Goal: Navigation & Orientation: Find specific page/section

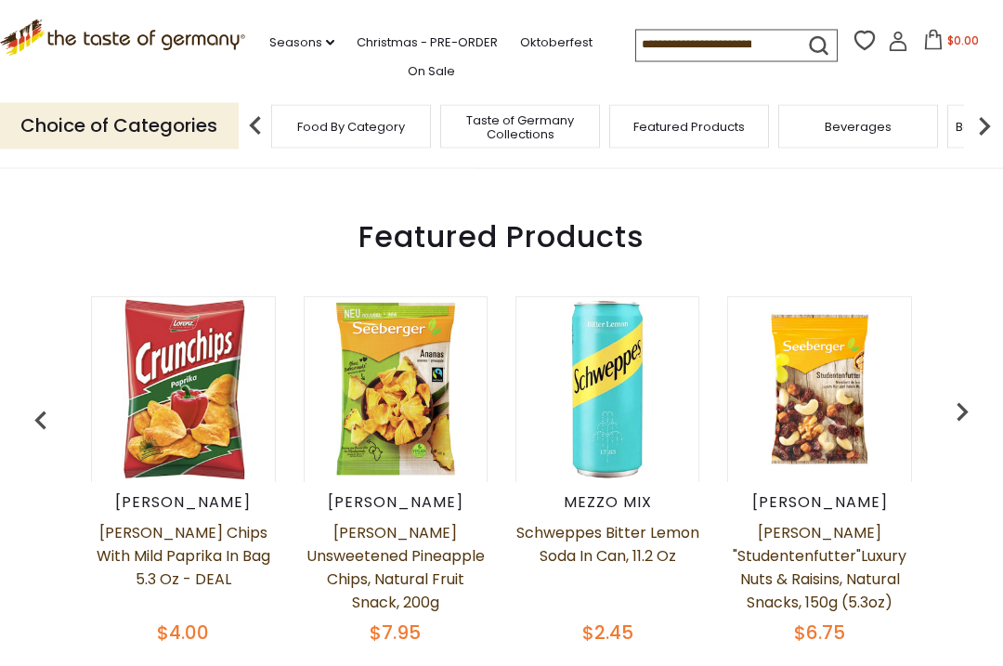
scroll to position [686, 0]
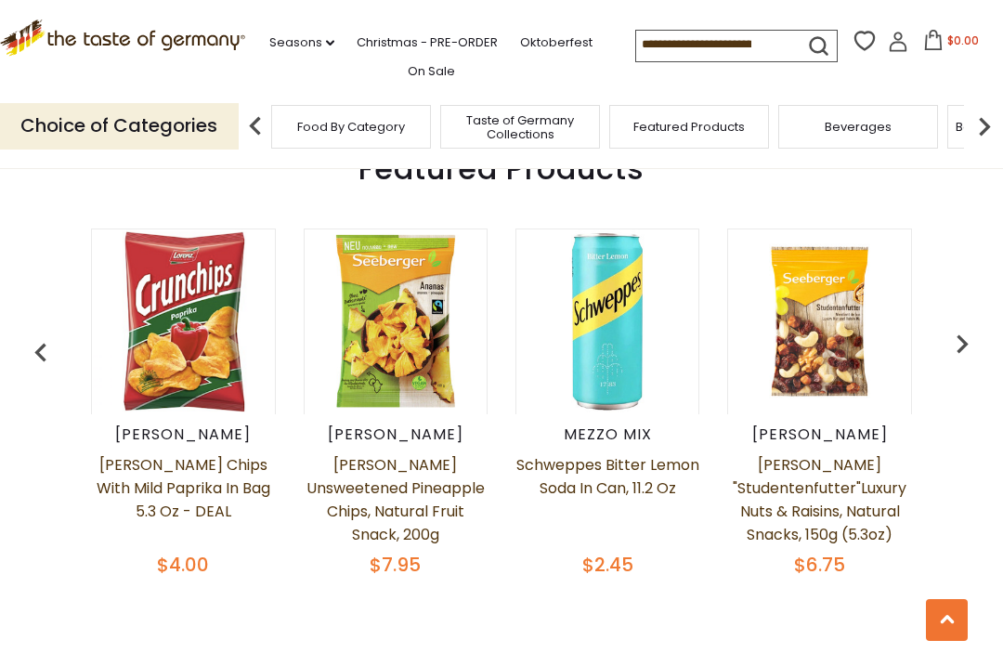
click at [956, 345] on img "button" at bounding box center [962, 343] width 37 height 37
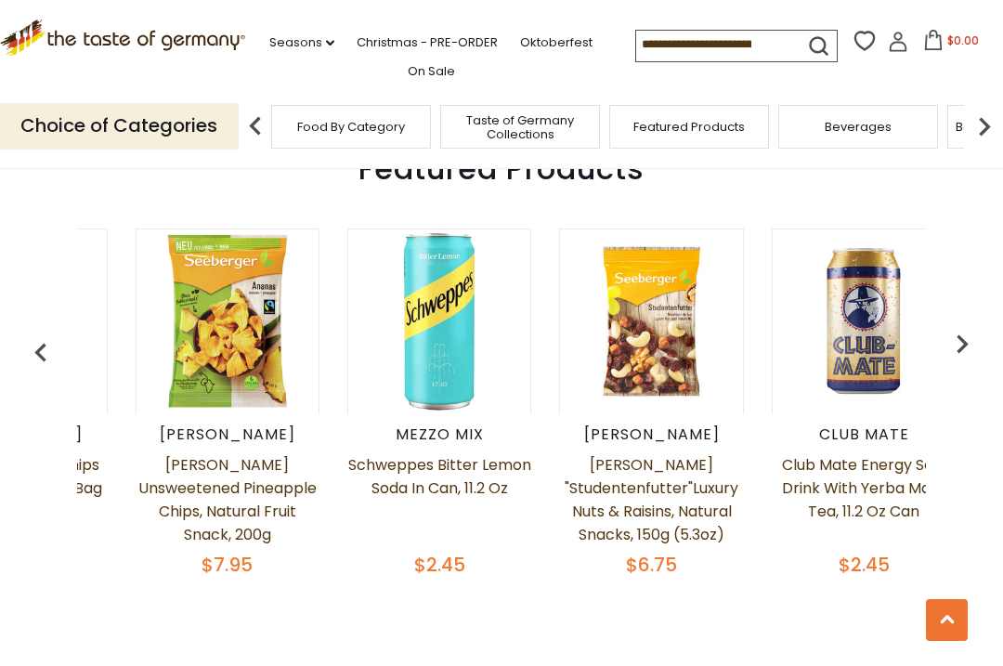
scroll to position [0, 212]
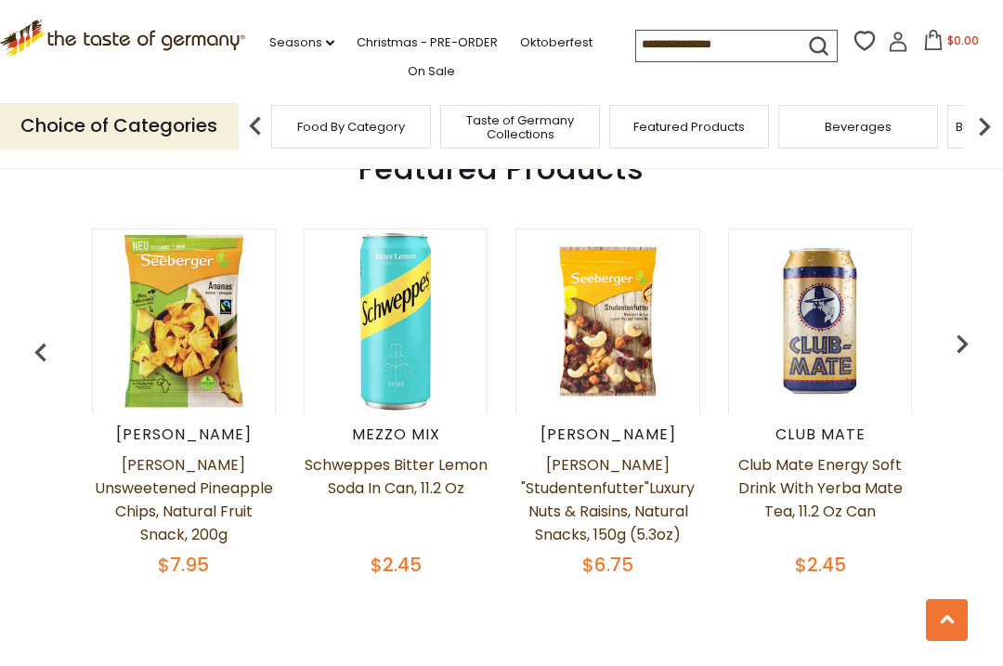
click at [969, 338] on img "button" at bounding box center [962, 343] width 37 height 37
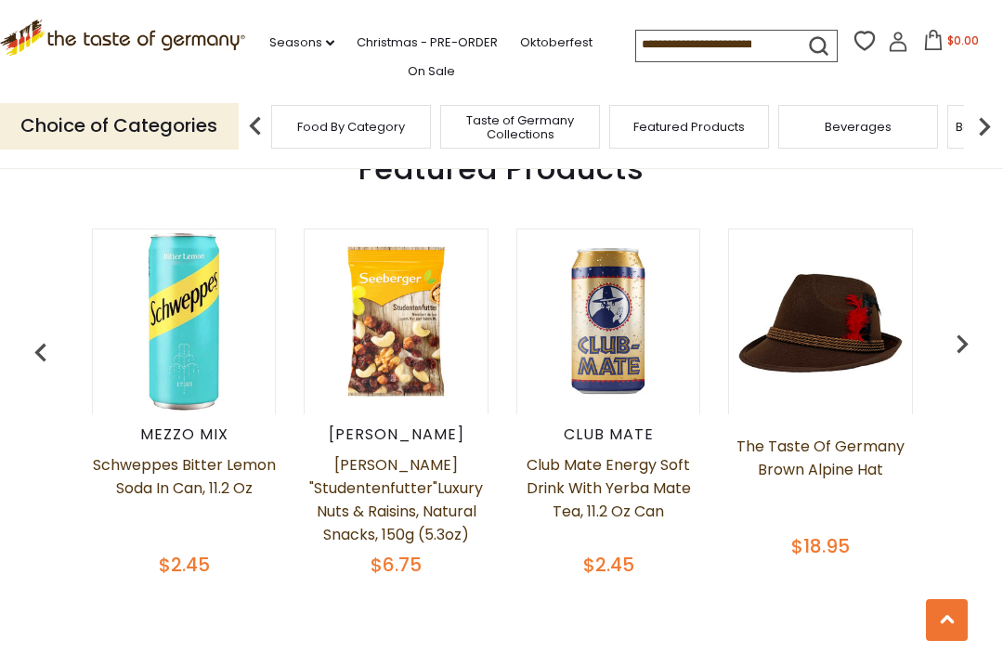
click at [962, 343] on img "button" at bounding box center [962, 343] width 37 height 37
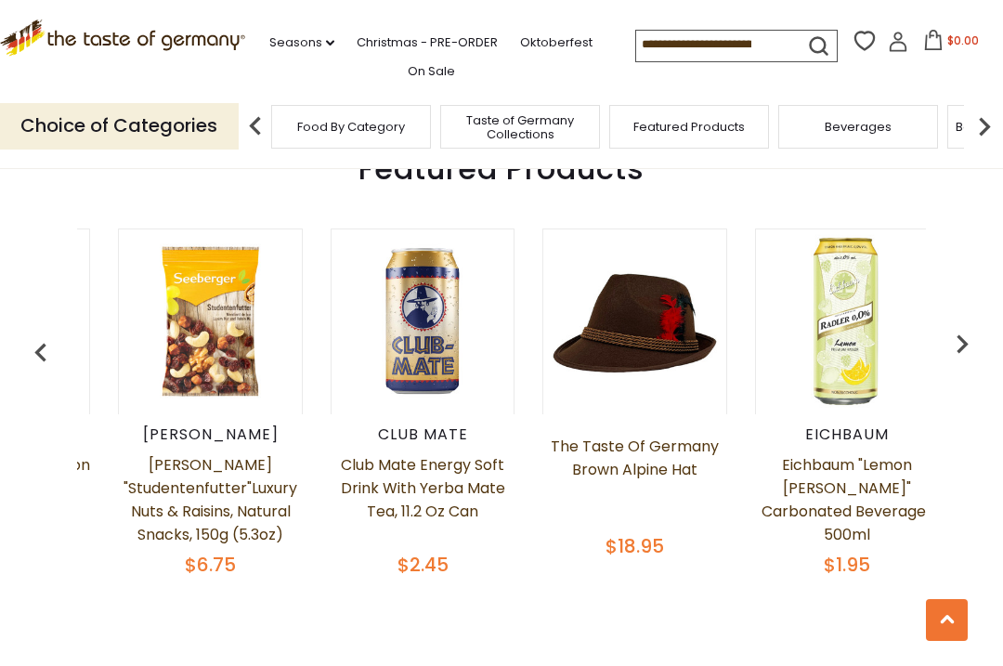
scroll to position [0, 635]
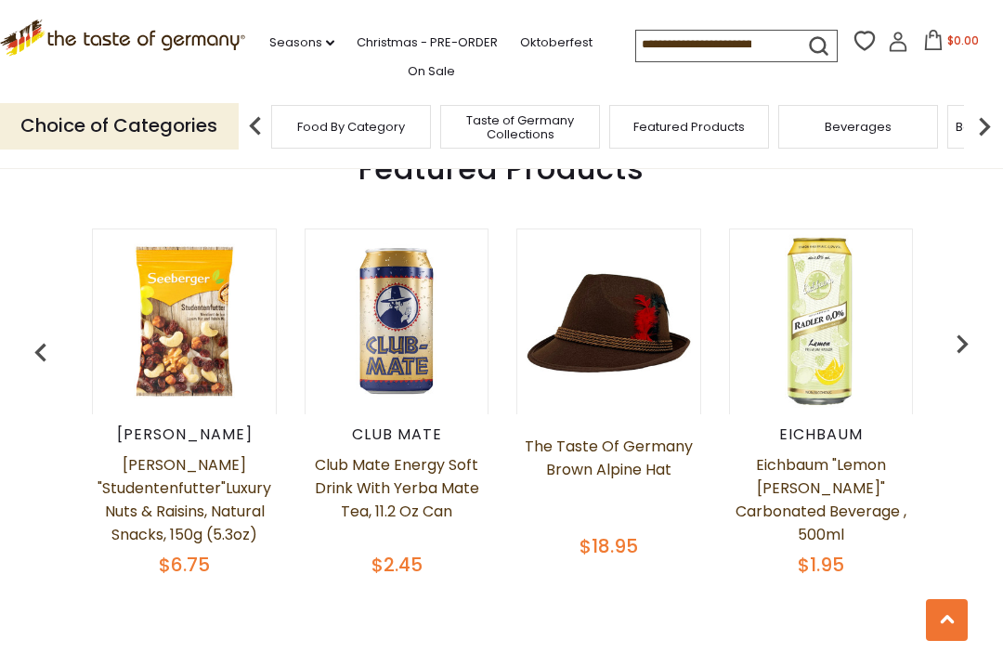
click at [969, 340] on img "button" at bounding box center [962, 343] width 37 height 37
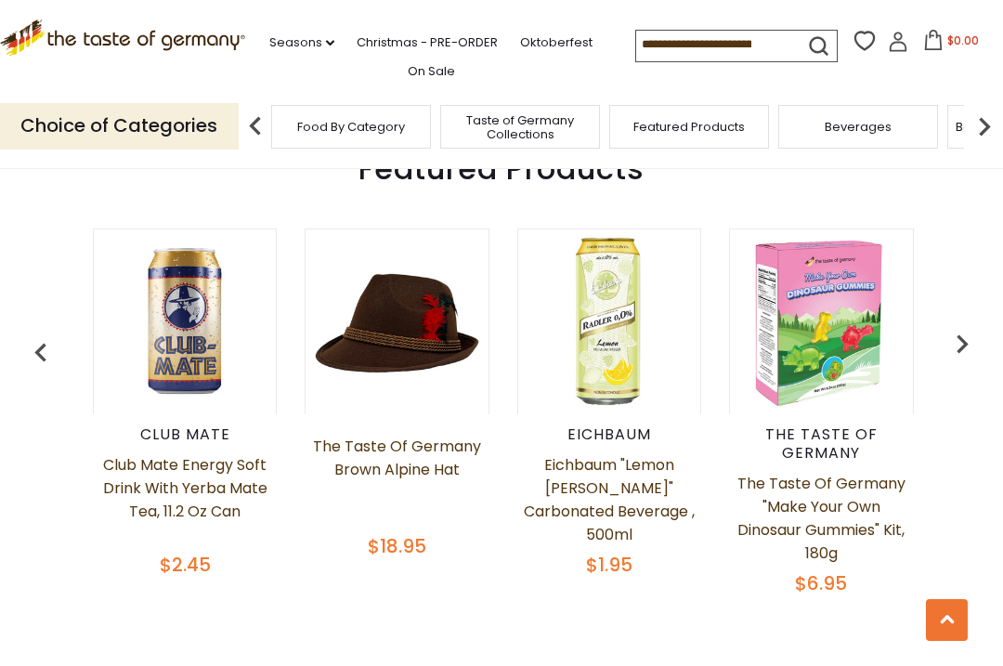
click at [959, 344] on img "button" at bounding box center [962, 343] width 37 height 37
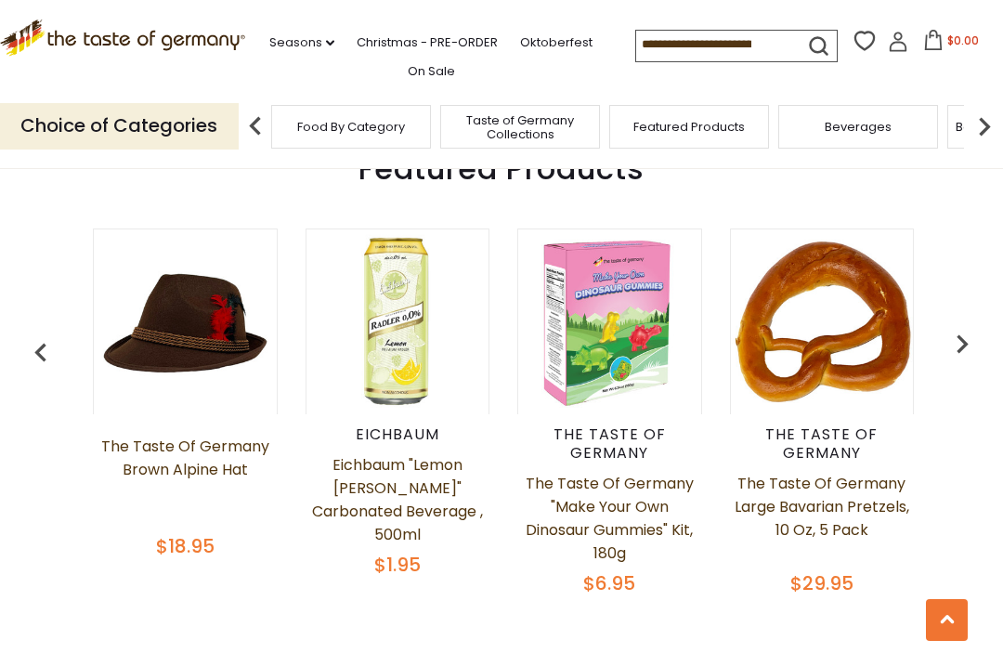
click at [973, 331] on img "button" at bounding box center [962, 343] width 37 height 37
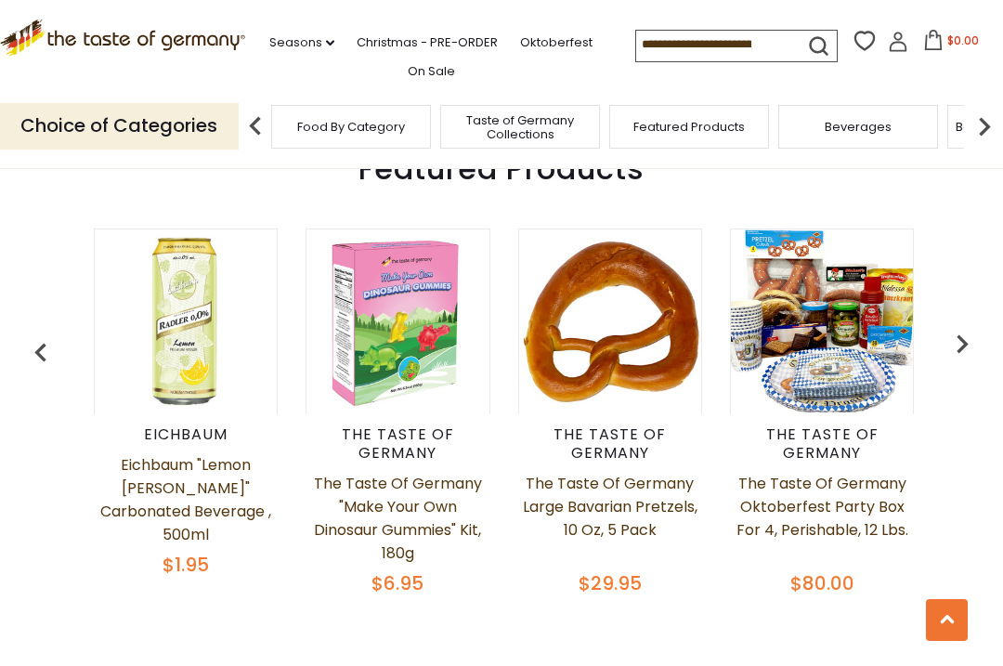
click at [973, 334] on img "button" at bounding box center [962, 343] width 37 height 37
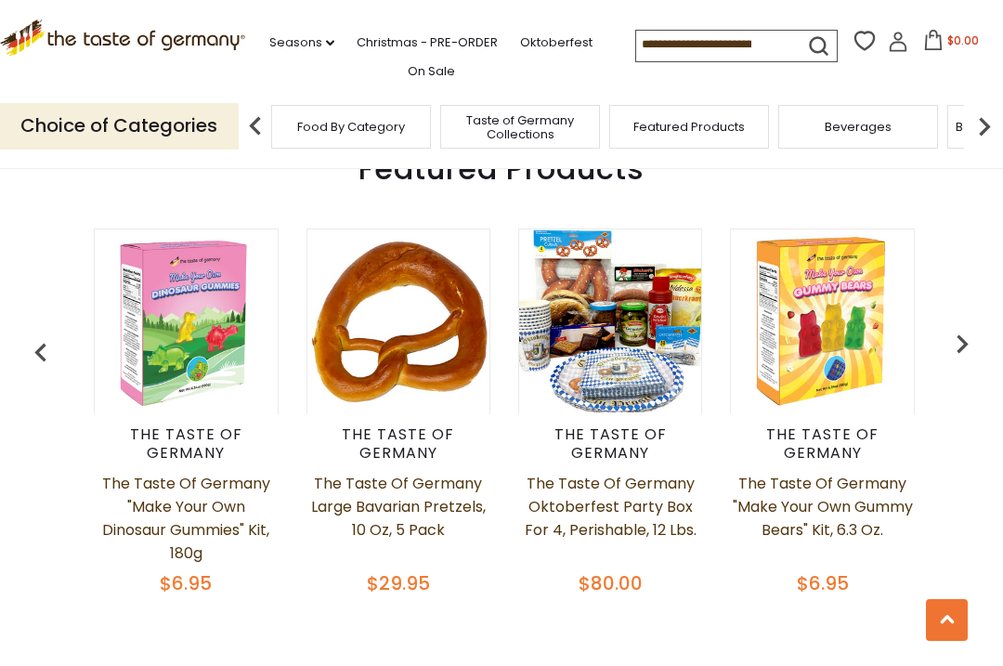
click at [960, 334] on img "button" at bounding box center [962, 343] width 37 height 37
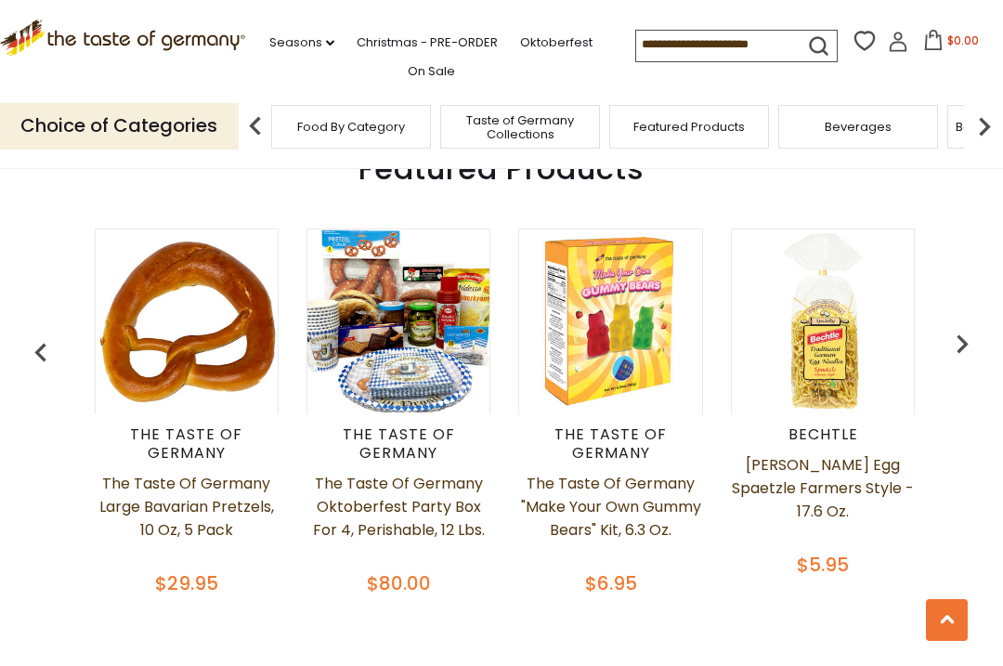
click at [967, 348] on img "button" at bounding box center [962, 343] width 37 height 37
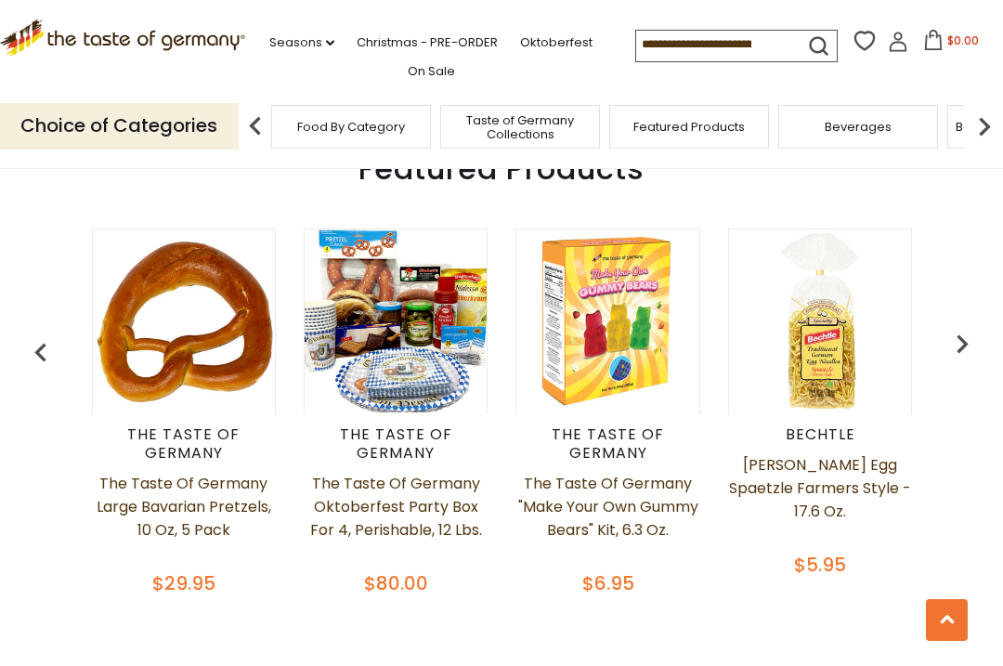
click at [973, 339] on img "button" at bounding box center [962, 343] width 37 height 37
click at [530, 115] on span "Taste of Germany Collections" at bounding box center [511, 127] width 149 height 28
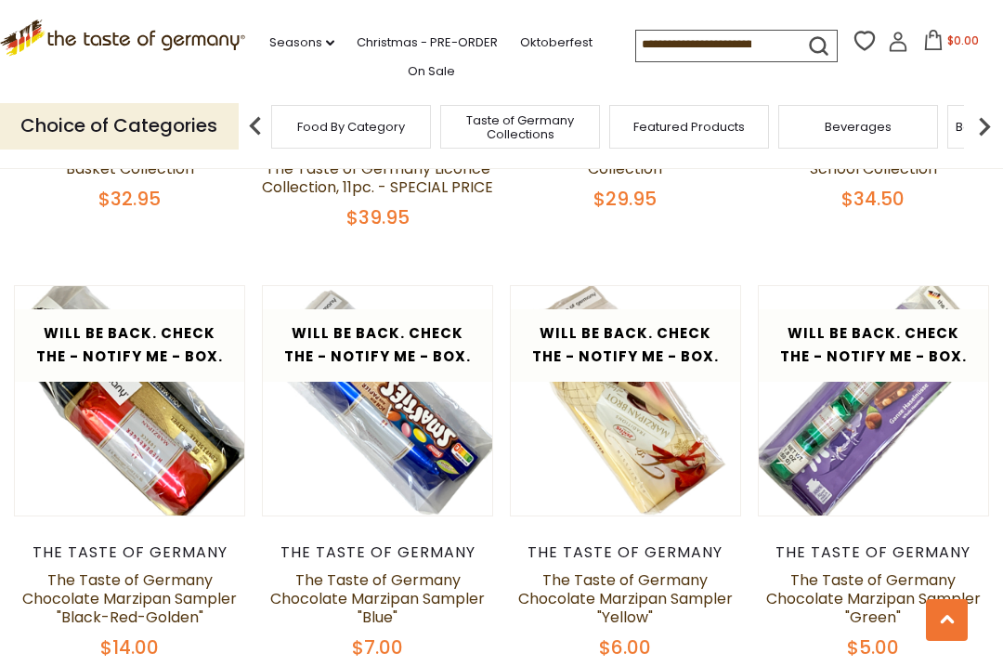
scroll to position [3132, 0]
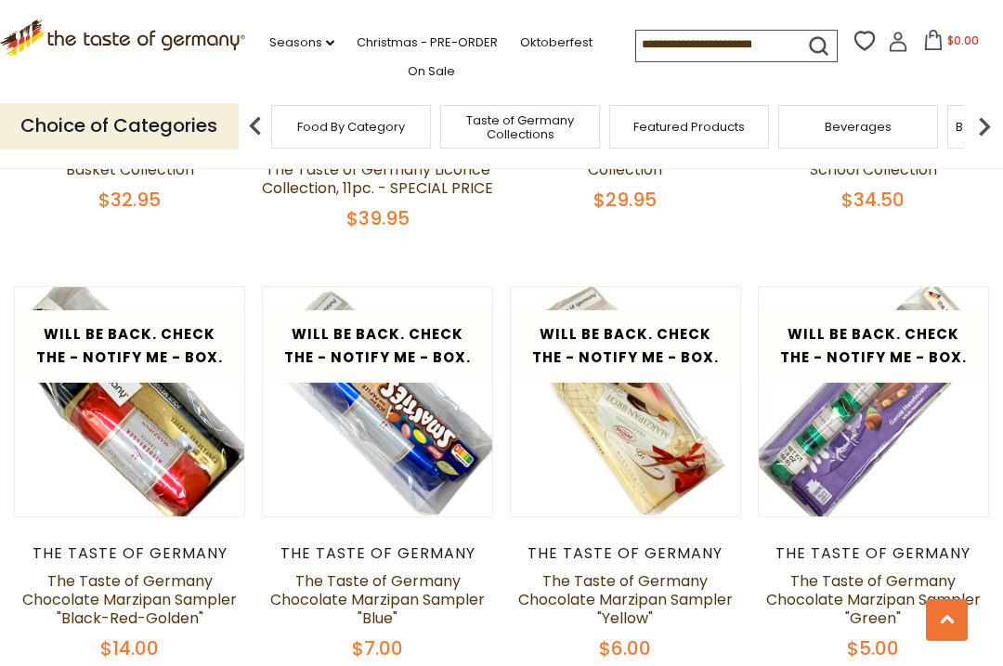
click at [685, 46] on input at bounding box center [714, 44] width 157 height 26
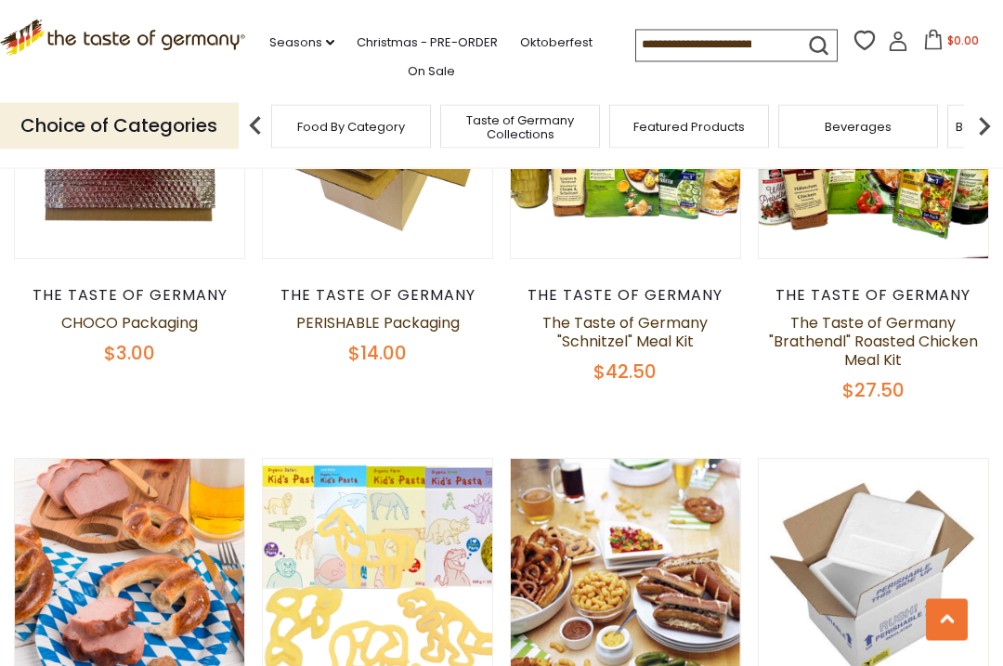
scroll to position [772, 0]
click at [995, 126] on img at bounding box center [984, 126] width 37 height 37
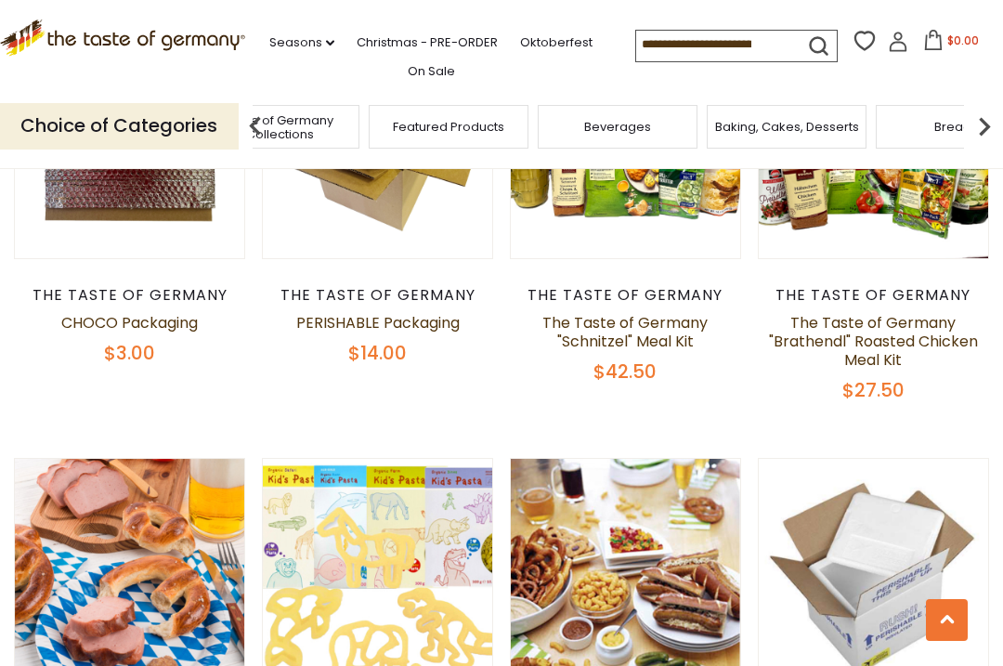
click at [963, 117] on div "Breads" at bounding box center [956, 127] width 160 height 44
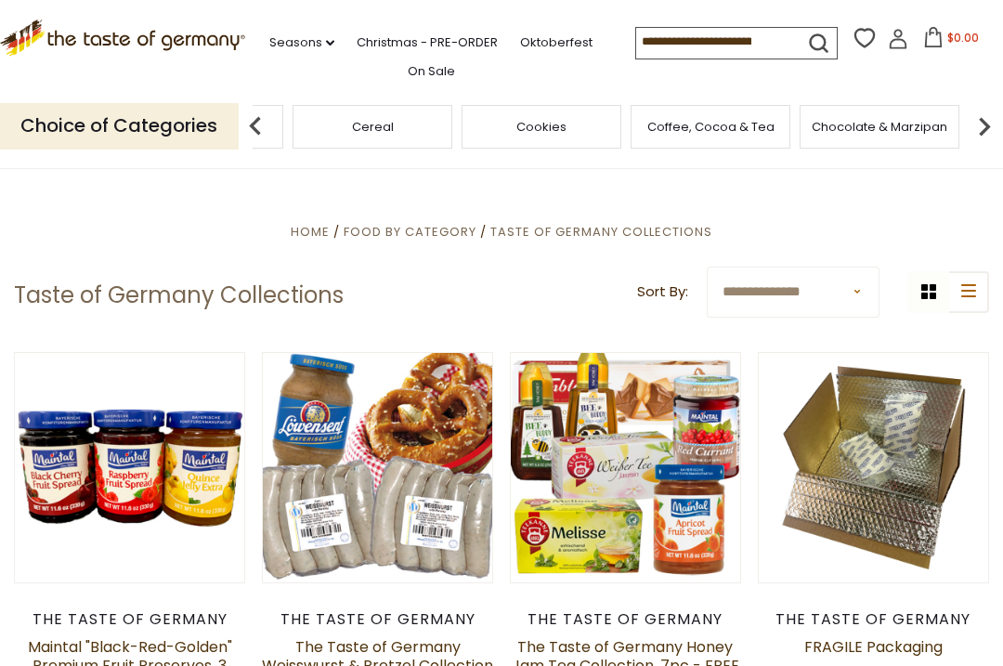
scroll to position [0, 0]
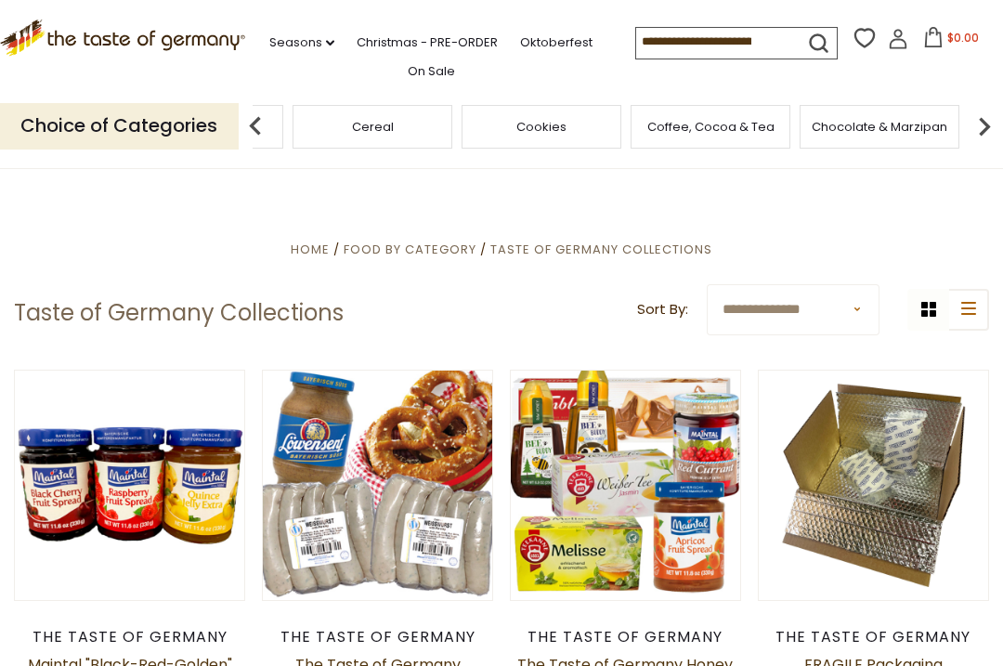
click at [999, 115] on img at bounding box center [984, 126] width 37 height 37
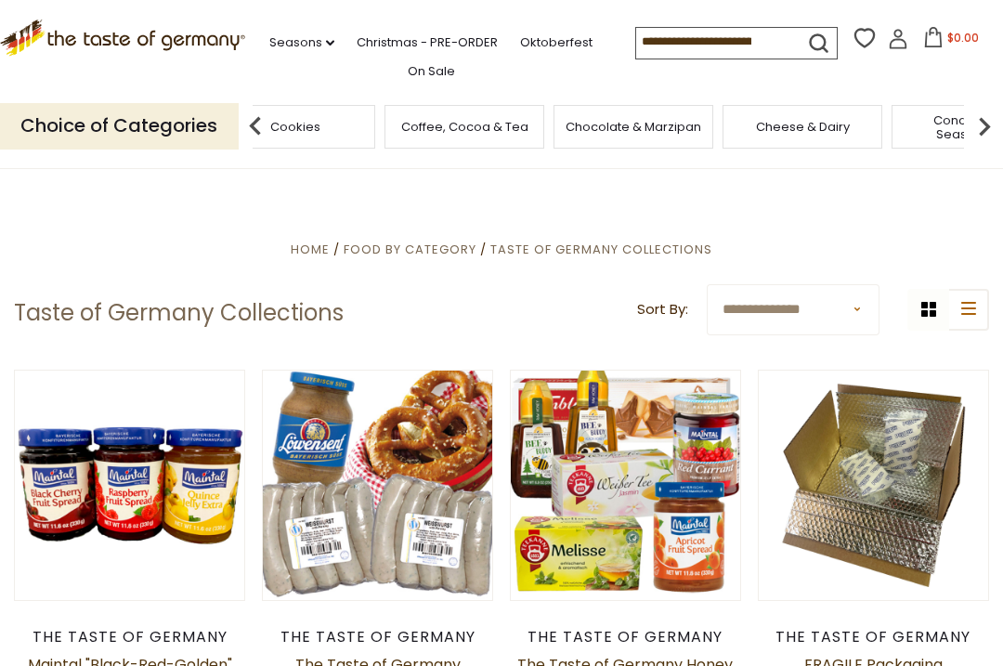
click at [1001, 116] on img at bounding box center [984, 126] width 37 height 37
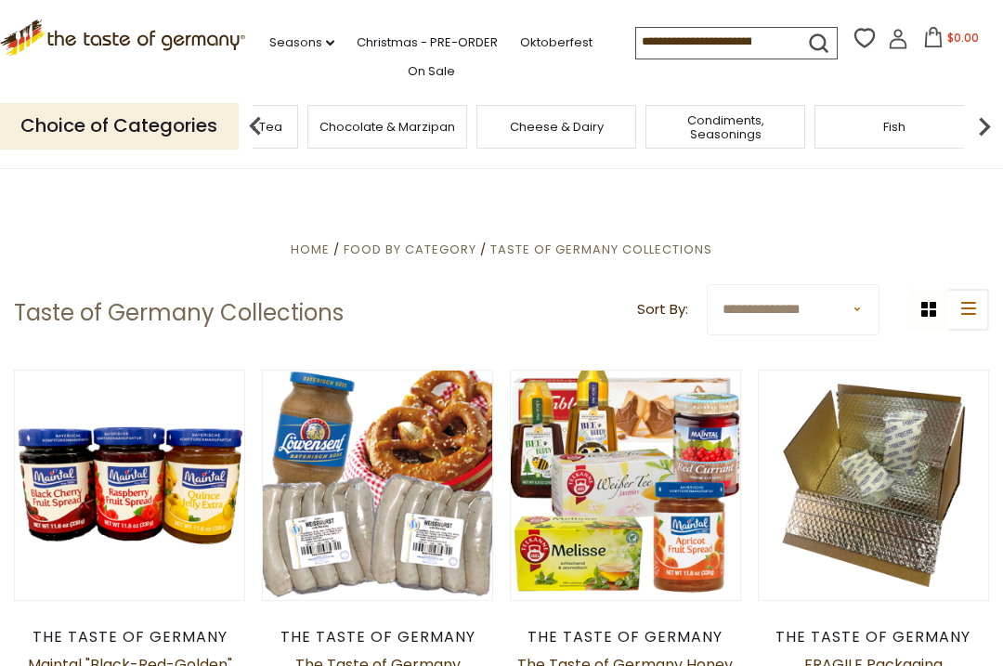
click at [1000, 112] on img at bounding box center [984, 126] width 37 height 37
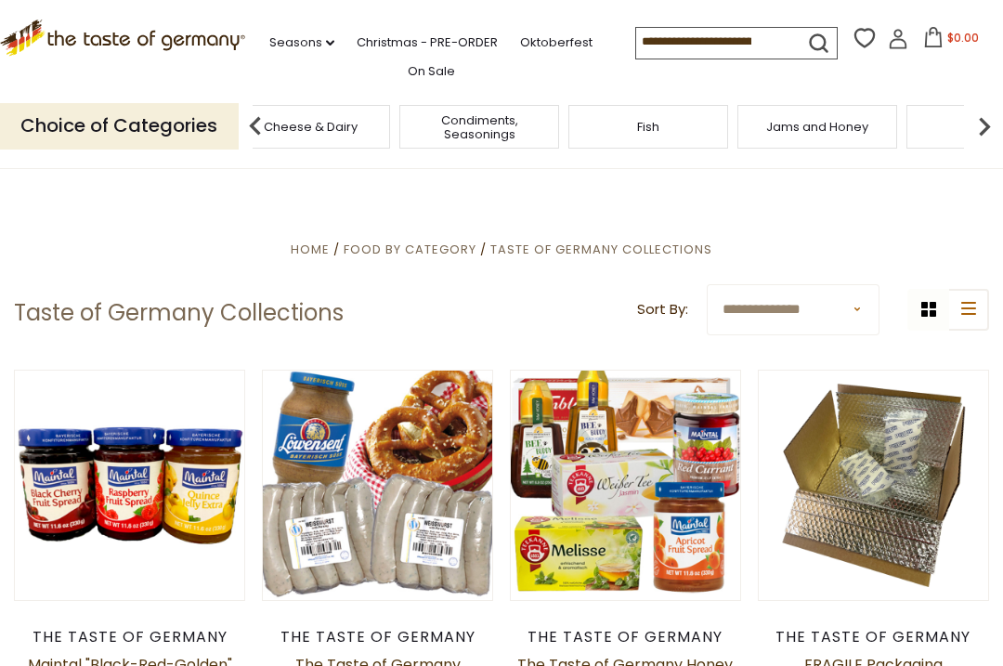
click at [996, 121] on img at bounding box center [984, 126] width 37 height 37
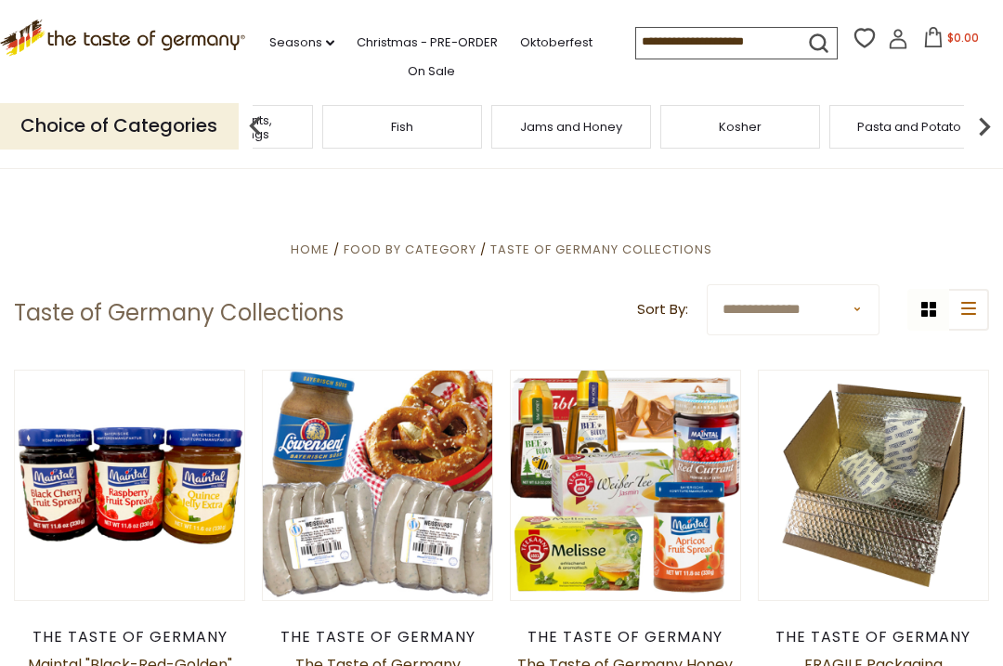
click at [1001, 127] on img at bounding box center [984, 126] width 37 height 37
click at [485, 123] on div "Plant-Based" at bounding box center [405, 127] width 160 height 44
click at [998, 124] on img at bounding box center [984, 126] width 37 height 37
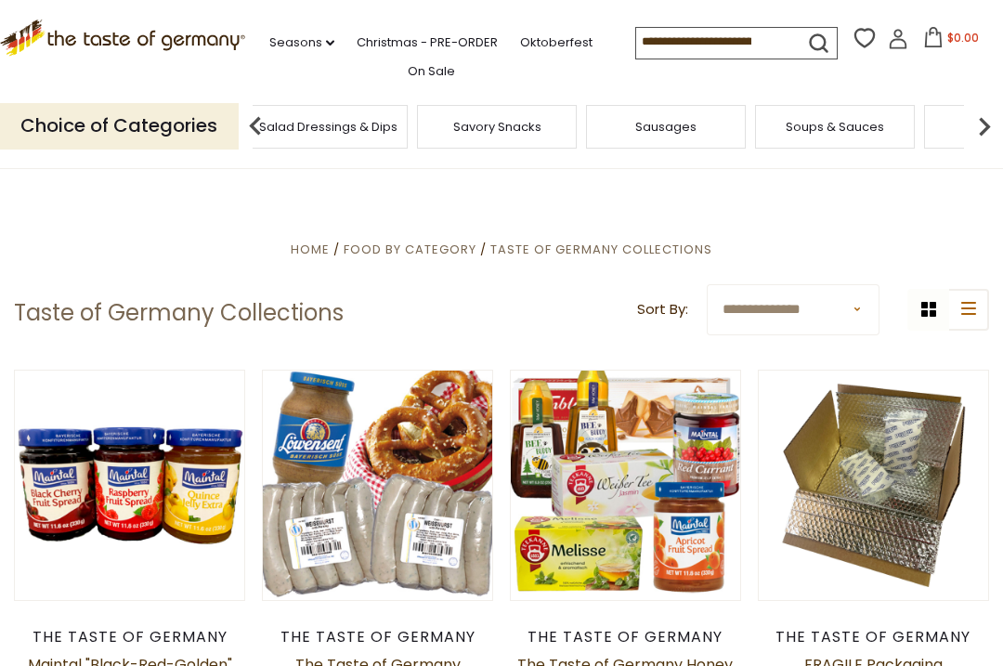
click at [985, 139] on img at bounding box center [984, 126] width 37 height 37
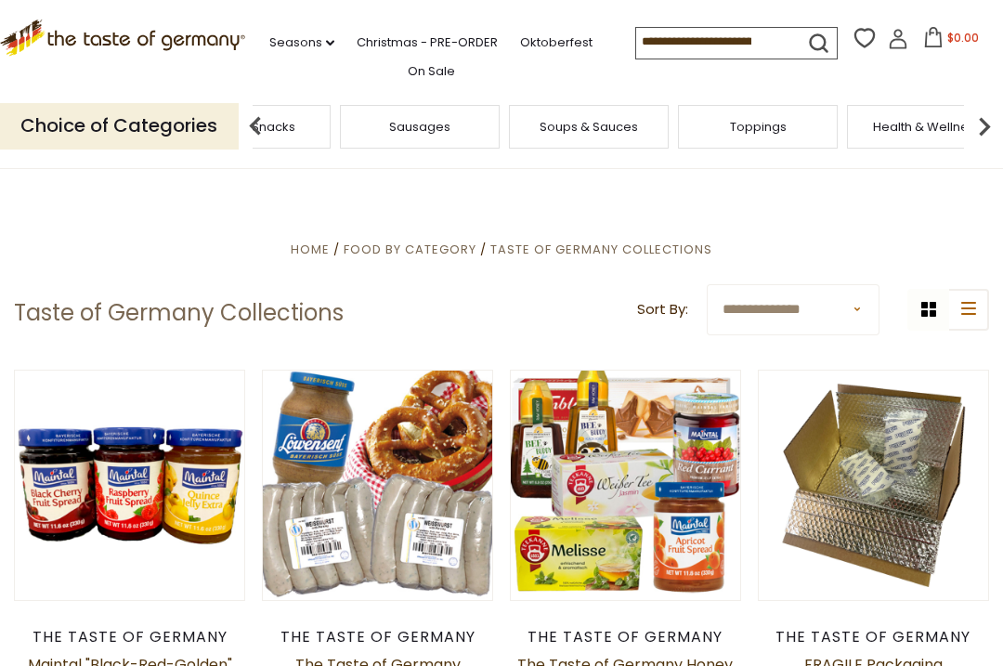
click at [998, 116] on img at bounding box center [984, 126] width 37 height 37
